Goal: Task Accomplishment & Management: Use online tool/utility

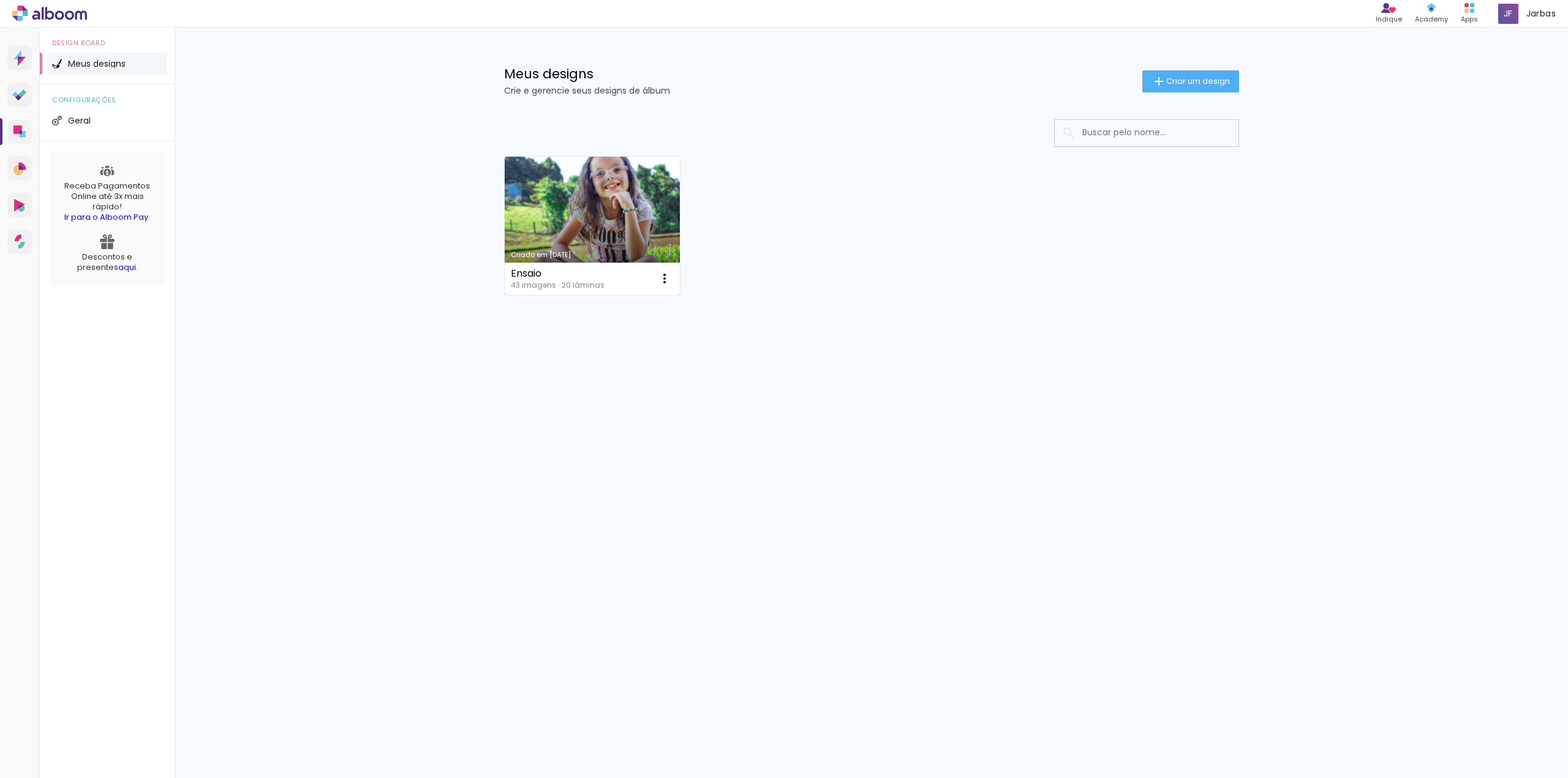
click at [606, 197] on link "Criado em [DATE]" at bounding box center [593, 226] width 176 height 138
